Goal: Task Accomplishment & Management: Complete application form

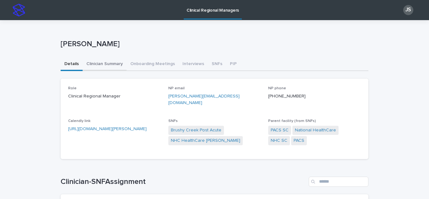
click at [110, 64] on button "Clinician Summary" at bounding box center [105, 64] width 44 height 13
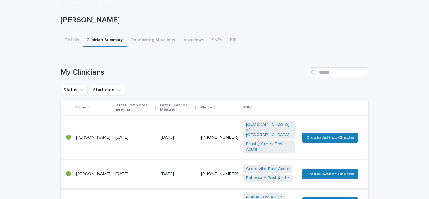
scroll to position [126, 0]
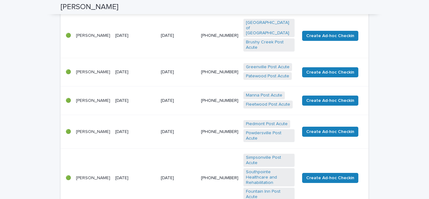
click at [90, 175] on p "[PERSON_NAME]" at bounding box center [93, 177] width 34 height 5
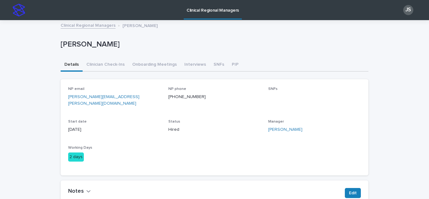
click at [205, 9] on p "Clinical Regional Managers" at bounding box center [212, 6] width 52 height 13
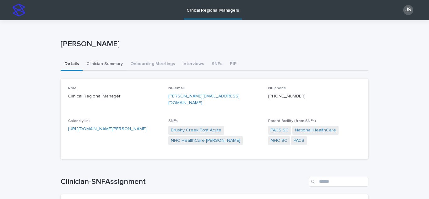
click at [111, 66] on button "Clinician Summary" at bounding box center [105, 64] width 44 height 13
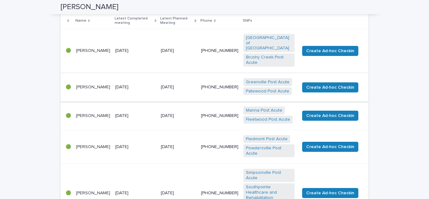
scroll to position [126, 0]
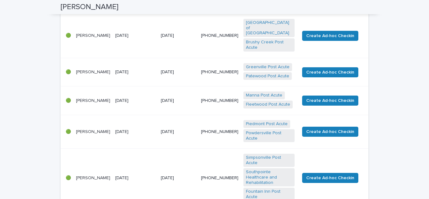
click at [92, 174] on div "[PERSON_NAME]" at bounding box center [93, 177] width 34 height 7
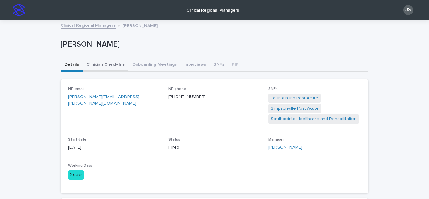
click at [107, 65] on button "Clinician Check-Ins" at bounding box center [106, 64] width 46 height 13
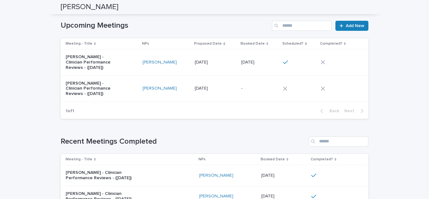
scroll to position [63, 0]
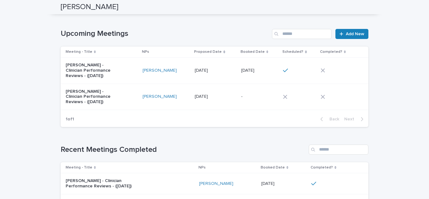
click at [88, 67] on p "[PERSON_NAME] - Clinician Performance Reviews - ([DATE])" at bounding box center [92, 70] width 52 height 16
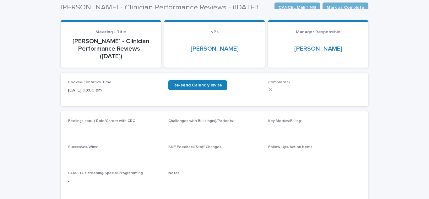
scroll to position [31, 0]
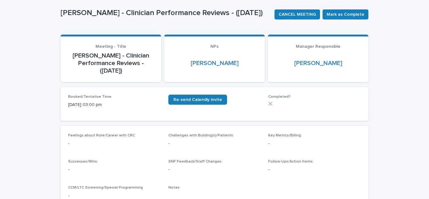
click at [197, 145] on p "-" at bounding box center [214, 143] width 93 height 7
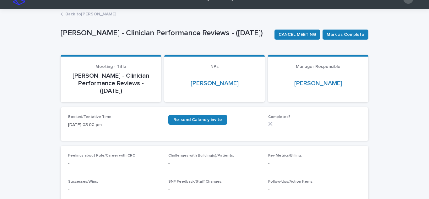
scroll to position [0, 0]
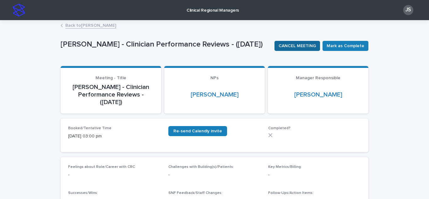
click at [302, 46] on span "CANCEL MEETING" at bounding box center [296, 46] width 37 height 6
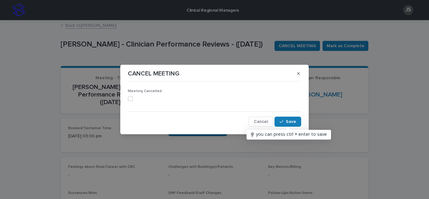
click at [131, 99] on span at bounding box center [130, 98] width 5 height 5
click at [154, 82] on section "CANCEL MEETING Meeting Cancelled Cancel Save" at bounding box center [214, 99] width 188 height 69
click at [131, 99] on icon at bounding box center [130, 98] width 4 height 3
click at [167, 84] on div "Meeting Cancelled Cancel Save" at bounding box center [214, 105] width 173 height 42
click at [132, 99] on span at bounding box center [130, 98] width 5 height 5
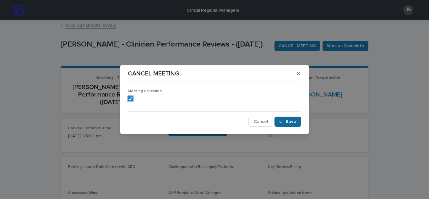
click at [282, 119] on button "Save" at bounding box center [287, 121] width 27 height 10
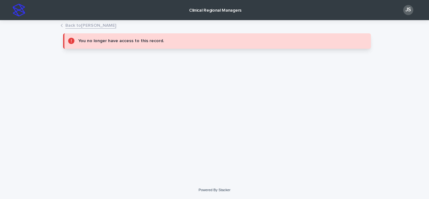
click at [85, 24] on link "Back to [PERSON_NAME]" at bounding box center [90, 24] width 51 height 7
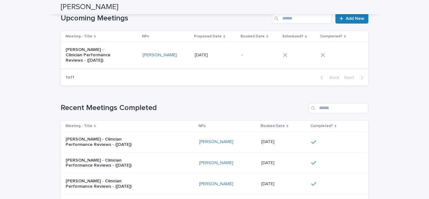
scroll to position [63, 0]
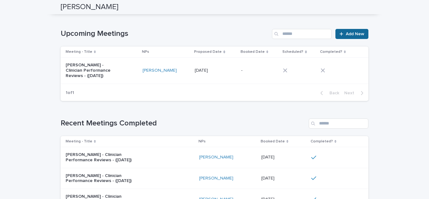
click at [350, 34] on span "Add New" at bounding box center [354, 34] width 19 height 4
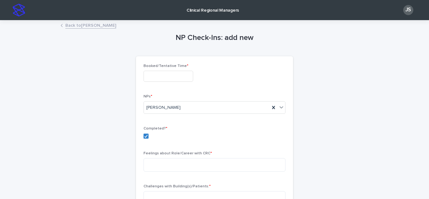
click at [163, 77] on input "text" at bounding box center [168, 76] width 50 height 11
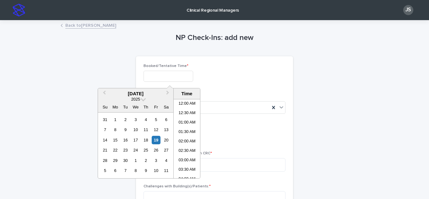
scroll to position [238, 0]
click at [185, 130] on li "02:00 PM" at bounding box center [187, 128] width 27 height 9
type input "**********"
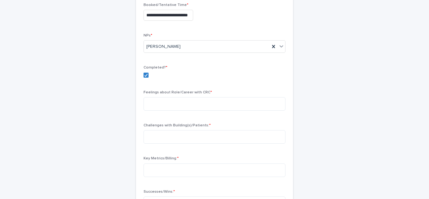
scroll to position [63, 0]
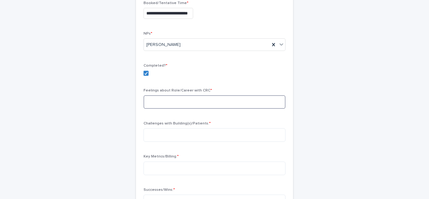
click at [170, 103] on textarea at bounding box center [214, 101] width 142 height 13
type textarea "**********"
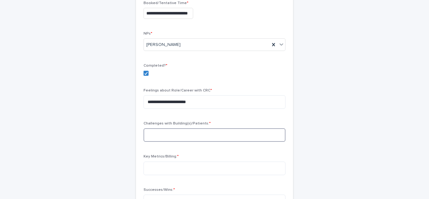
click at [181, 135] on textarea at bounding box center [214, 134] width 142 height 13
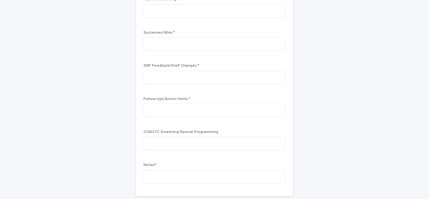
scroll to position [251, 0]
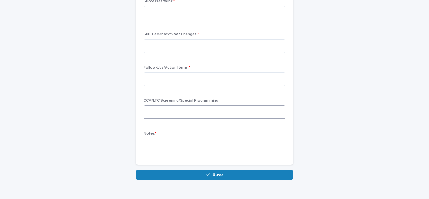
click at [171, 117] on textarea at bounding box center [214, 111] width 142 height 13
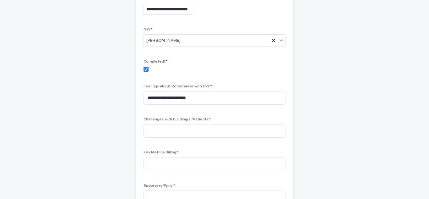
scroll to position [0, 0]
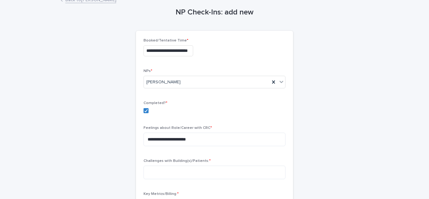
scroll to position [94, 0]
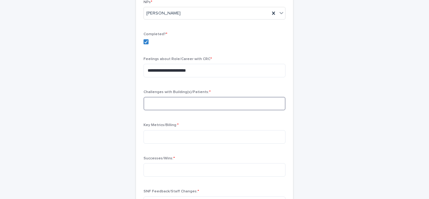
click at [158, 102] on textarea at bounding box center [214, 103] width 142 height 13
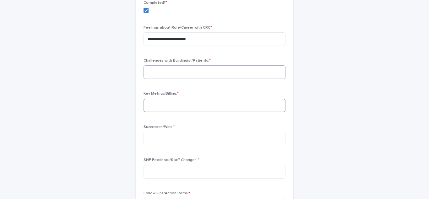
click at [158, 100] on textarea at bounding box center [214, 105] width 142 height 13
paste textarea "**********"
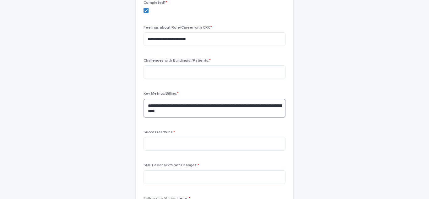
paste textarea "**********"
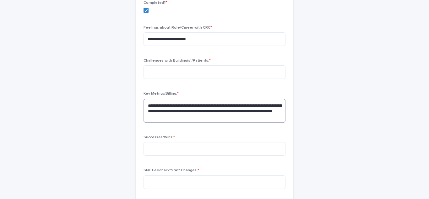
click at [190, 110] on textarea "**********" at bounding box center [214, 111] width 142 height 24
type textarea "**********"
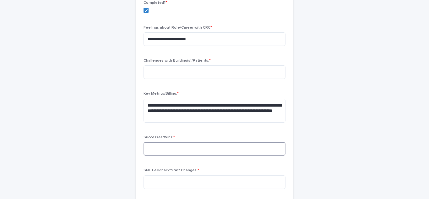
click at [198, 145] on textarea at bounding box center [214, 148] width 142 height 13
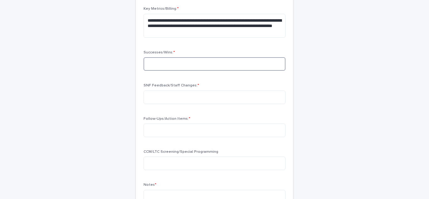
scroll to position [220, 0]
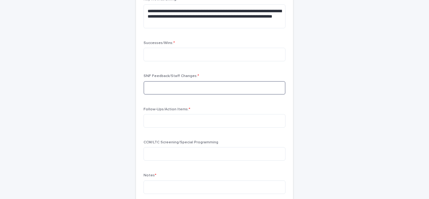
click at [155, 88] on textarea at bounding box center [214, 87] width 142 height 13
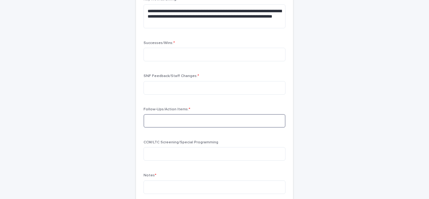
click at [177, 118] on textarea at bounding box center [214, 120] width 142 height 13
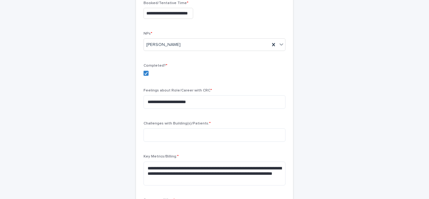
scroll to position [94, 0]
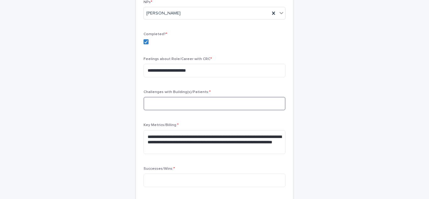
click at [200, 108] on textarea at bounding box center [214, 103] width 142 height 13
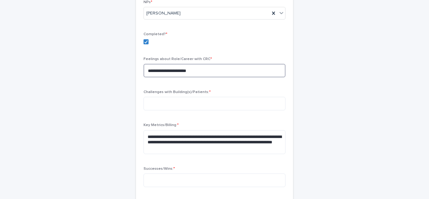
click at [207, 67] on textarea "**********" at bounding box center [214, 70] width 142 height 13
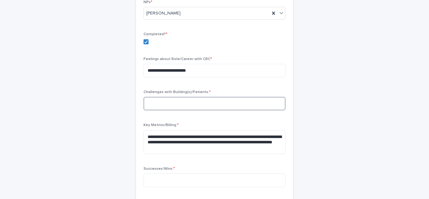
click at [175, 105] on textarea at bounding box center [214, 103] width 142 height 13
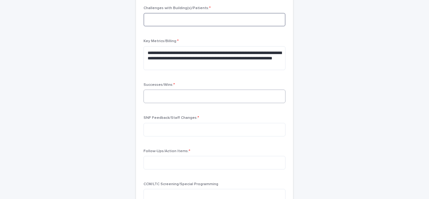
scroll to position [188, 0]
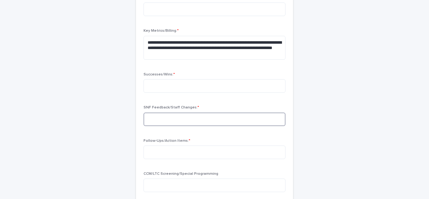
click at [178, 115] on textarea at bounding box center [214, 118] width 142 height 13
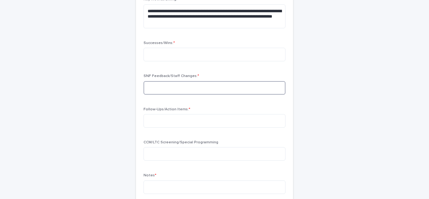
scroll to position [251, 0]
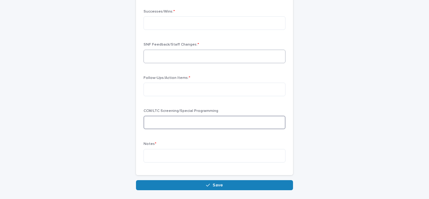
click at [178, 125] on textarea at bounding box center [214, 121] width 142 height 13
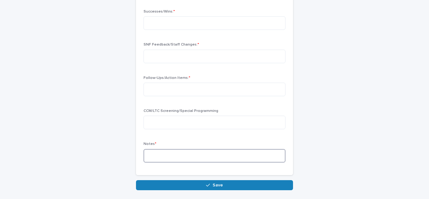
click at [168, 149] on textarea at bounding box center [214, 155] width 142 height 13
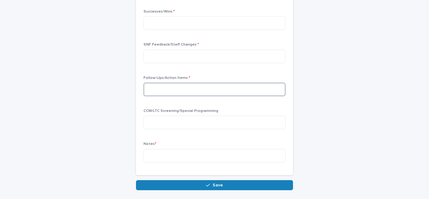
click at [156, 91] on textarea at bounding box center [214, 89] width 142 height 13
type textarea "**********"
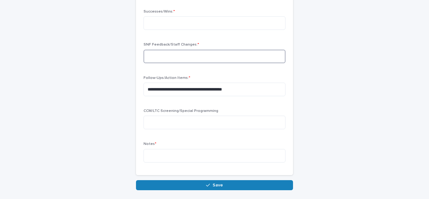
click at [167, 62] on textarea at bounding box center [214, 56] width 142 height 13
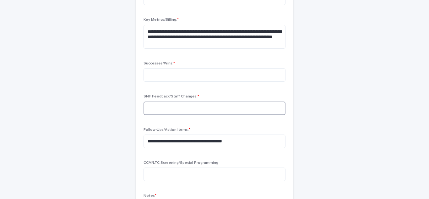
scroll to position [188, 0]
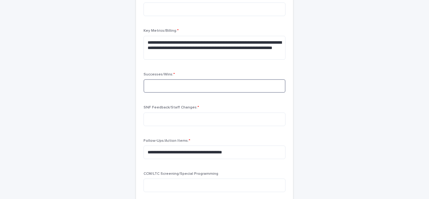
click at [158, 84] on textarea at bounding box center [214, 85] width 142 height 13
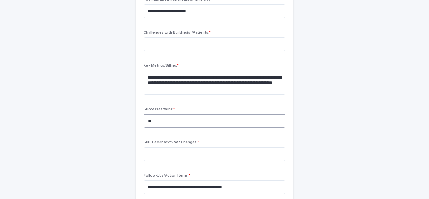
scroll to position [94, 0]
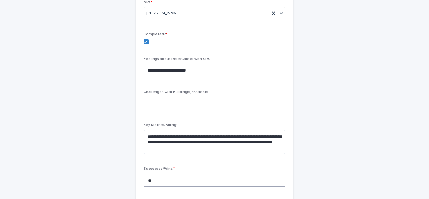
type textarea "**"
click at [162, 105] on textarea at bounding box center [214, 103] width 142 height 13
type textarea "*"
type textarea "**********"
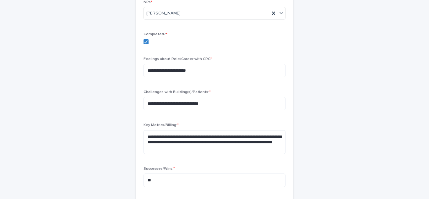
click at [115, 115] on div "**********" at bounding box center [214, 137] width 307 height 420
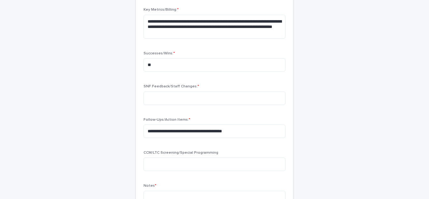
scroll to position [220, 0]
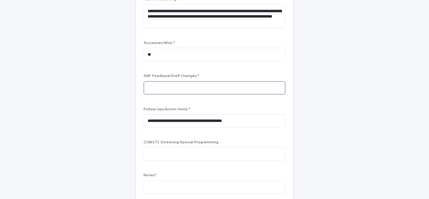
click at [155, 87] on textarea at bounding box center [214, 87] width 142 height 13
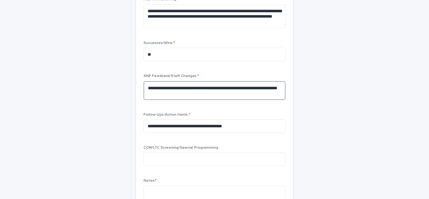
type textarea "**********"
click at [113, 88] on div "**********" at bounding box center [214, 13] width 307 height 425
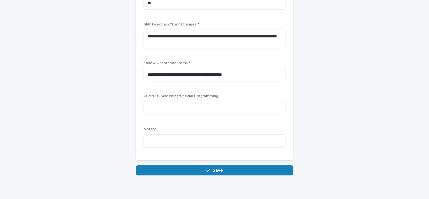
scroll to position [282, 0]
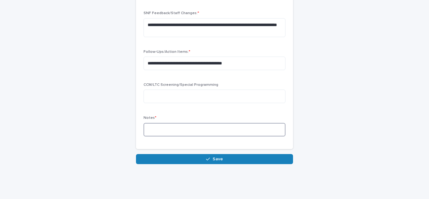
click at [146, 126] on textarea at bounding box center [214, 129] width 142 height 13
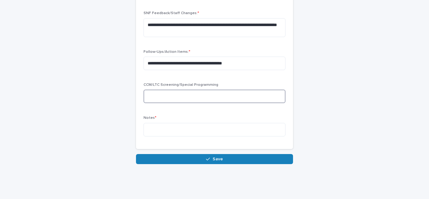
click at [204, 99] on textarea at bounding box center [214, 95] width 142 height 13
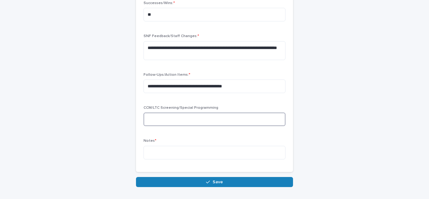
scroll to position [297, 0]
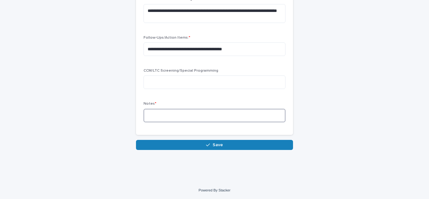
click at [150, 115] on textarea at bounding box center [214, 115] width 142 height 13
type textarea "**********"
click at [235, 92] on div "CCM/LTC Screening/Special Programming" at bounding box center [214, 80] width 142 height 25
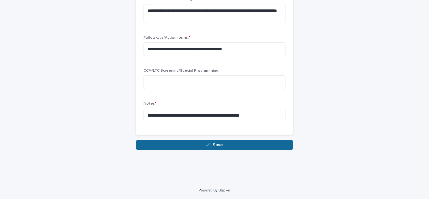
click at [212, 143] on span "Save" at bounding box center [217, 144] width 10 height 4
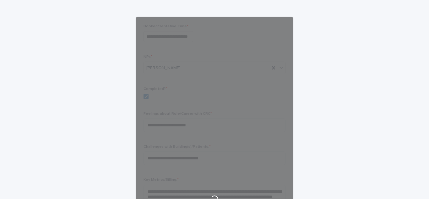
scroll to position [0, 0]
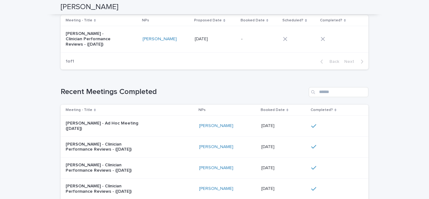
scroll to position [104, 0]
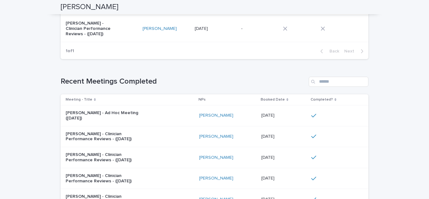
click at [153, 112] on div "[PERSON_NAME] - Ad Hoc Meeting ([DATE])" at bounding box center [130, 116] width 128 height 16
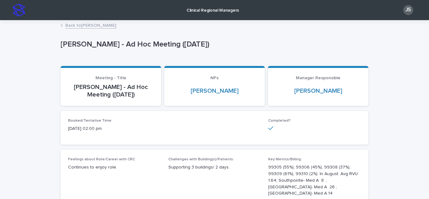
click at [79, 26] on link "Back to [PERSON_NAME]" at bounding box center [90, 24] width 51 height 7
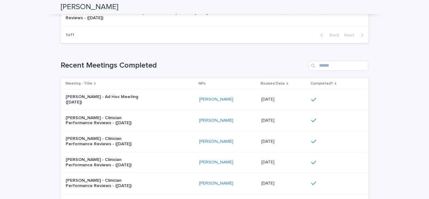
scroll to position [157, 0]
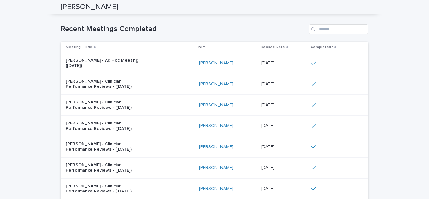
click at [148, 81] on div "[PERSON_NAME] - Clinician Performance Reviews - ([DATE])" at bounding box center [130, 84] width 128 height 16
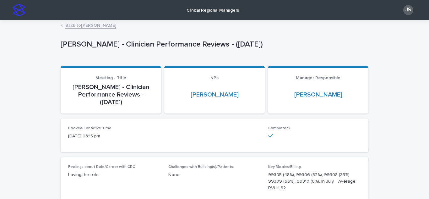
click at [72, 23] on link "Back to [PERSON_NAME]" at bounding box center [90, 24] width 51 height 7
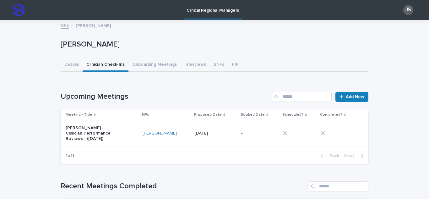
click at [221, 11] on p "Clinical Regional Managers" at bounding box center [212, 6] width 52 height 13
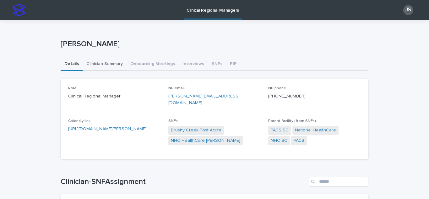
drag, startPoint x: 92, startPoint y: 62, endPoint x: 76, endPoint y: 64, distance: 16.7
click at [92, 62] on button "Clinician Summary" at bounding box center [105, 64] width 44 height 13
